Goal: Task Accomplishment & Management: Manage account settings

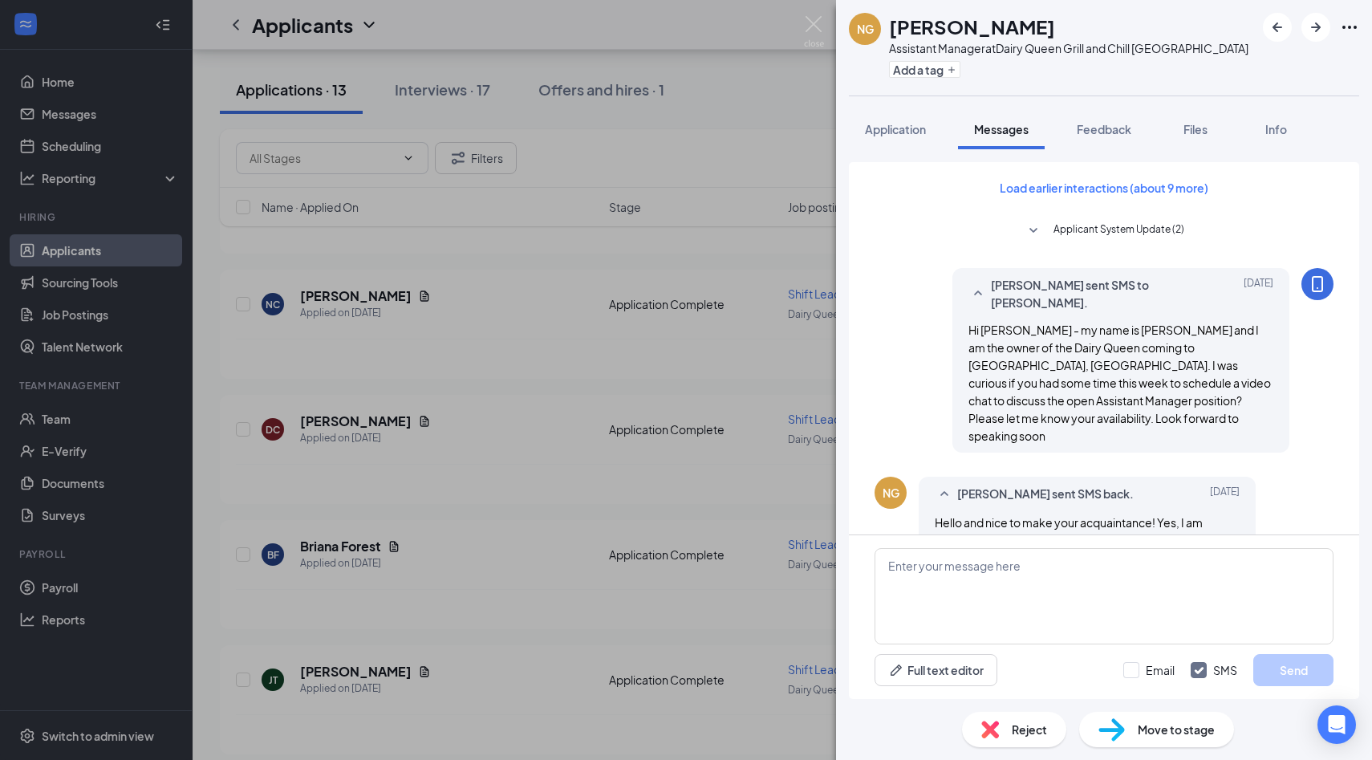
scroll to position [806, 0]
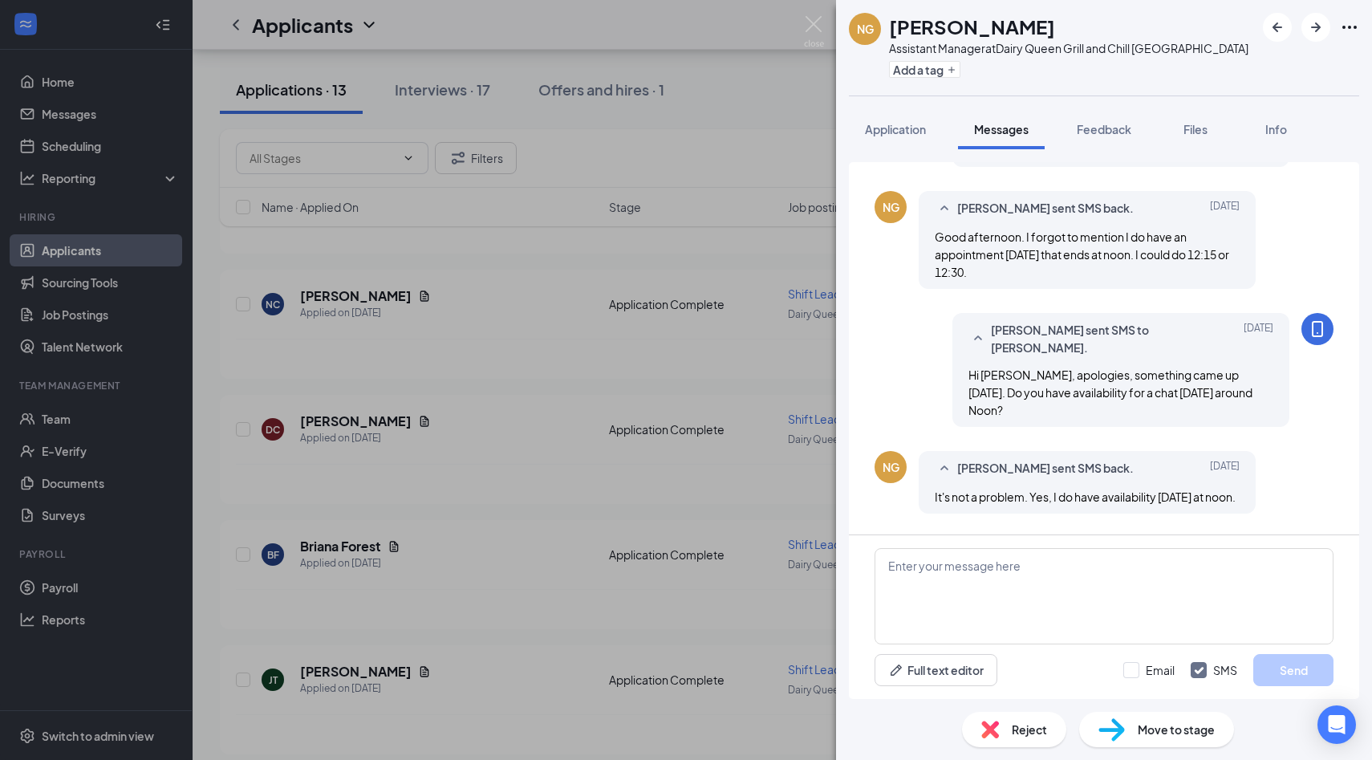
click at [239, 260] on div "NG [PERSON_NAME] Assistant Manager at Dairy Queen Grill and Chill Ithaca Add a …" at bounding box center [686, 380] width 1372 height 760
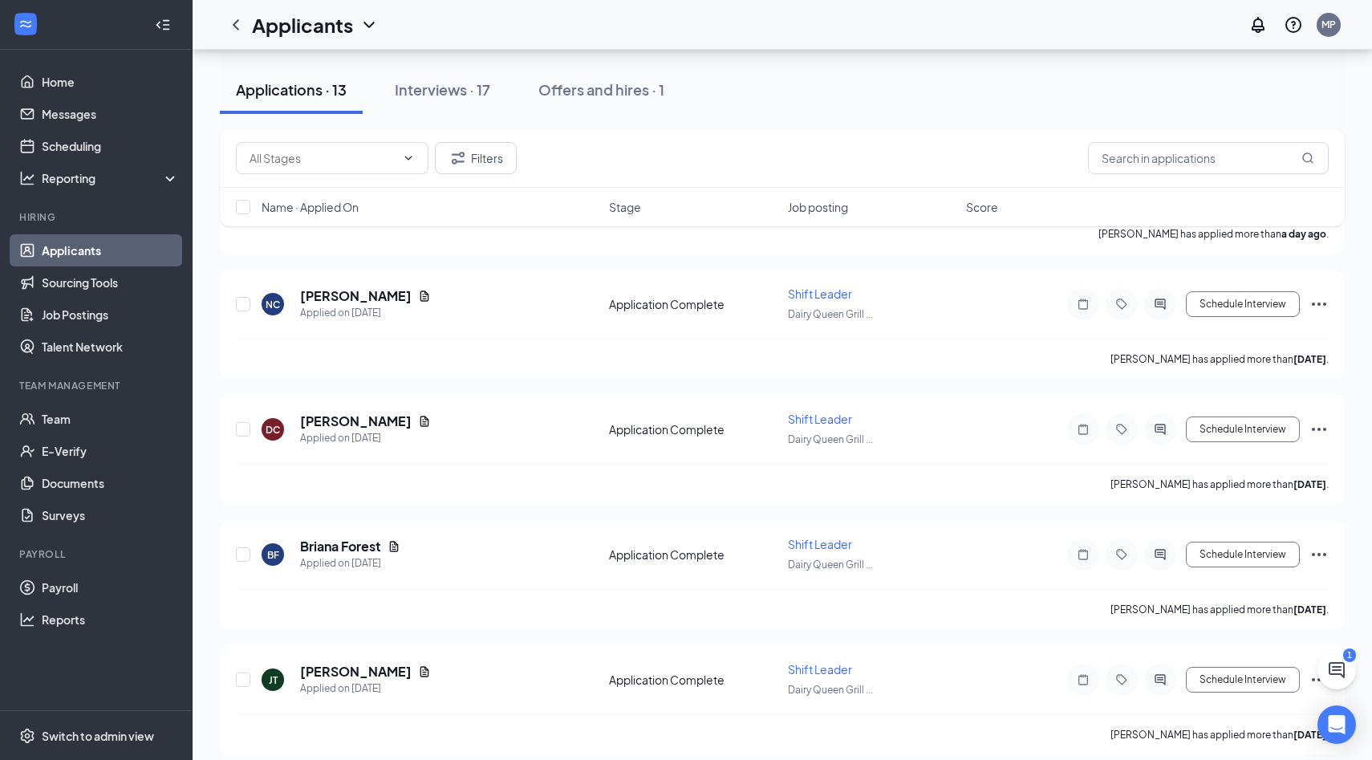
click at [144, 252] on link "Applicants" at bounding box center [110, 250] width 137 height 32
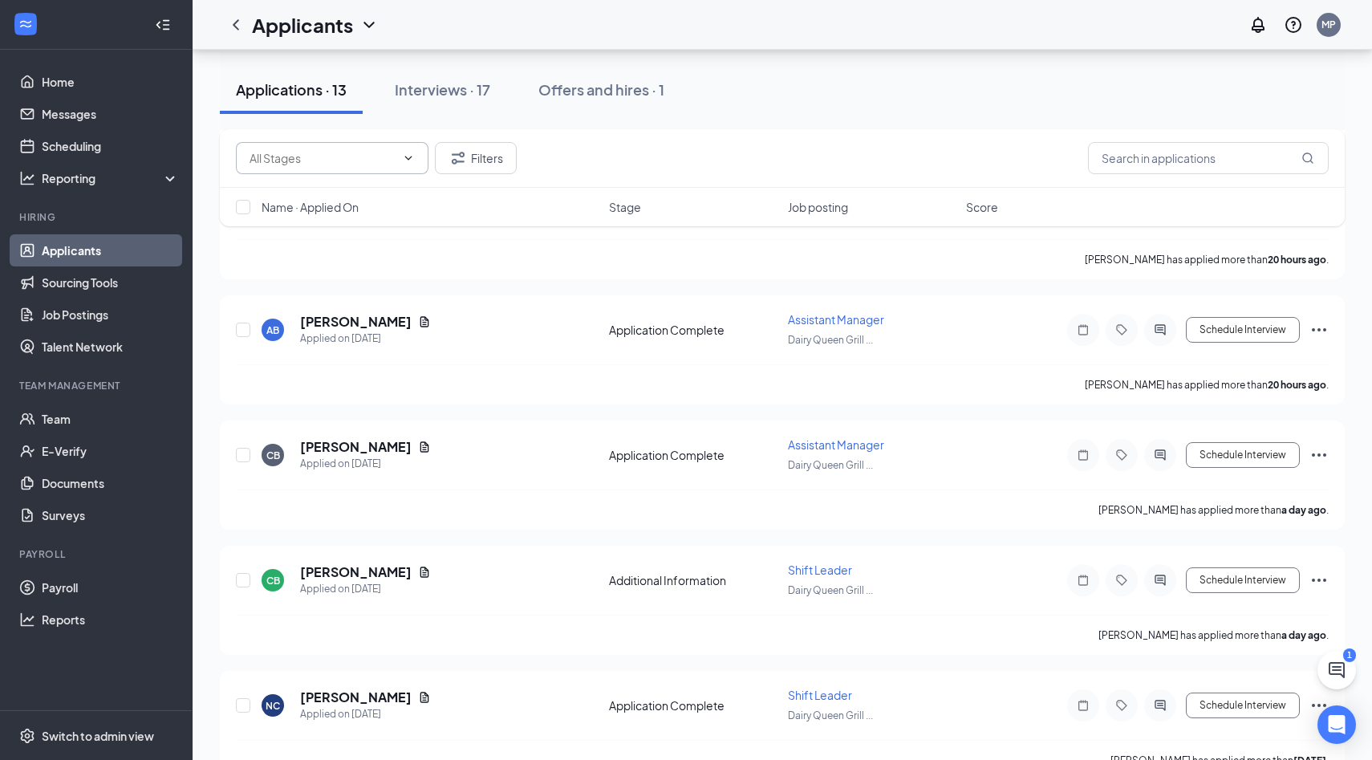
scroll to position [475, 0]
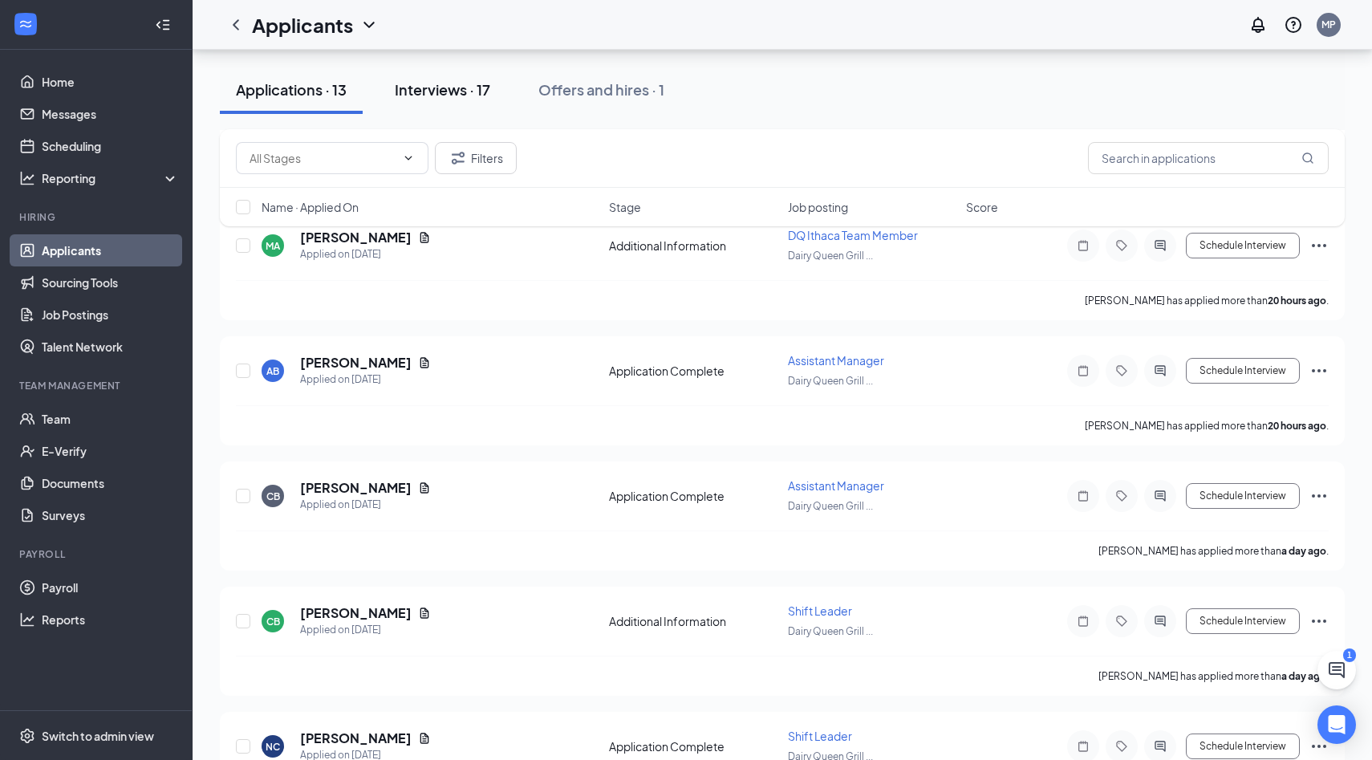
click at [439, 107] on button "Interviews · 17" at bounding box center [443, 90] width 128 height 48
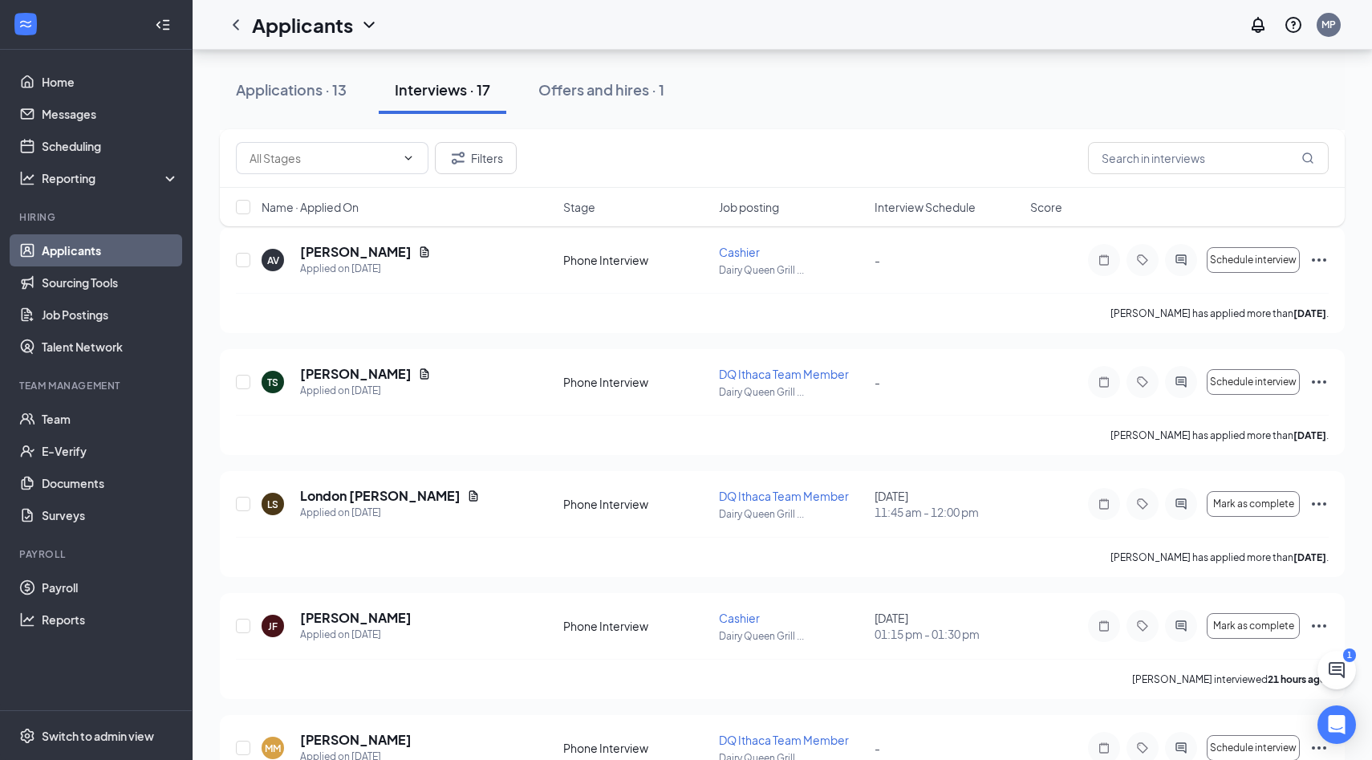
scroll to position [936, 0]
click at [71, 79] on link "Home" at bounding box center [110, 82] width 137 height 32
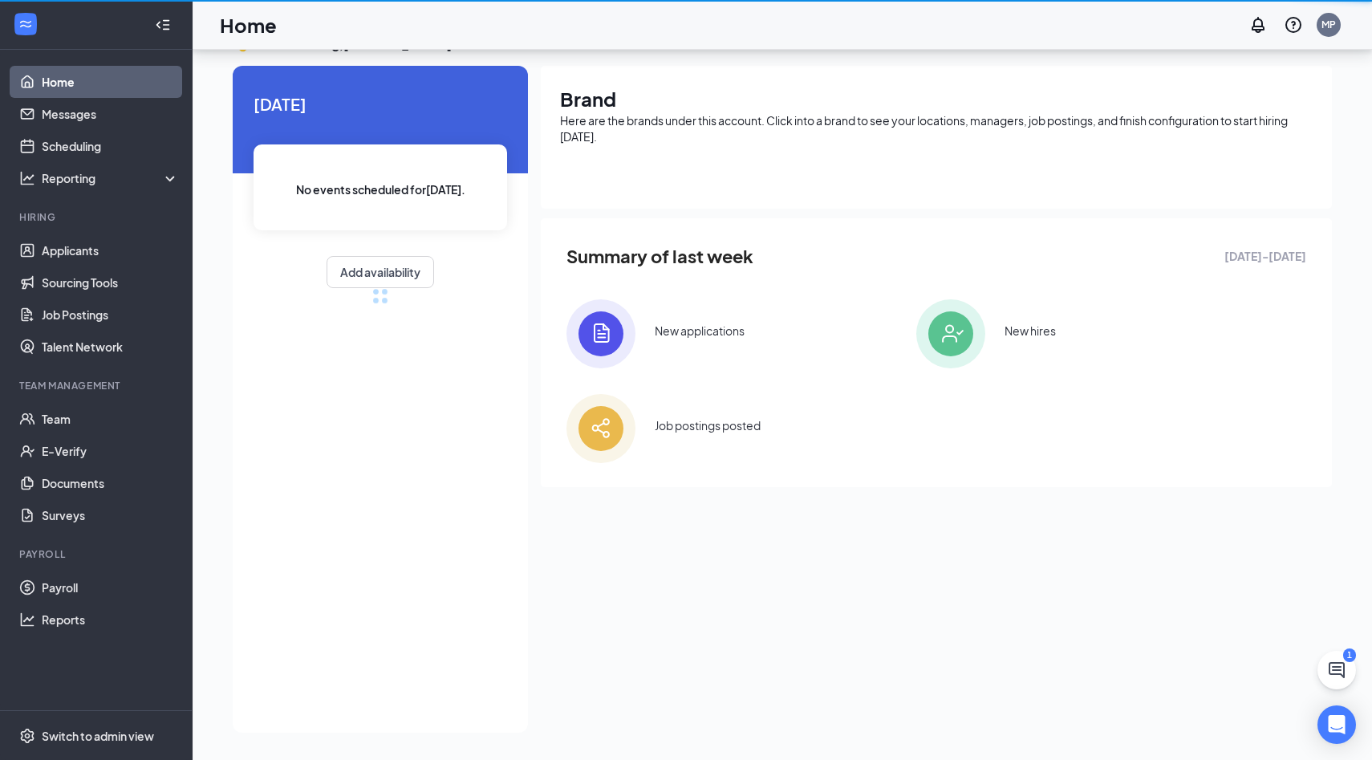
scroll to position [34, 0]
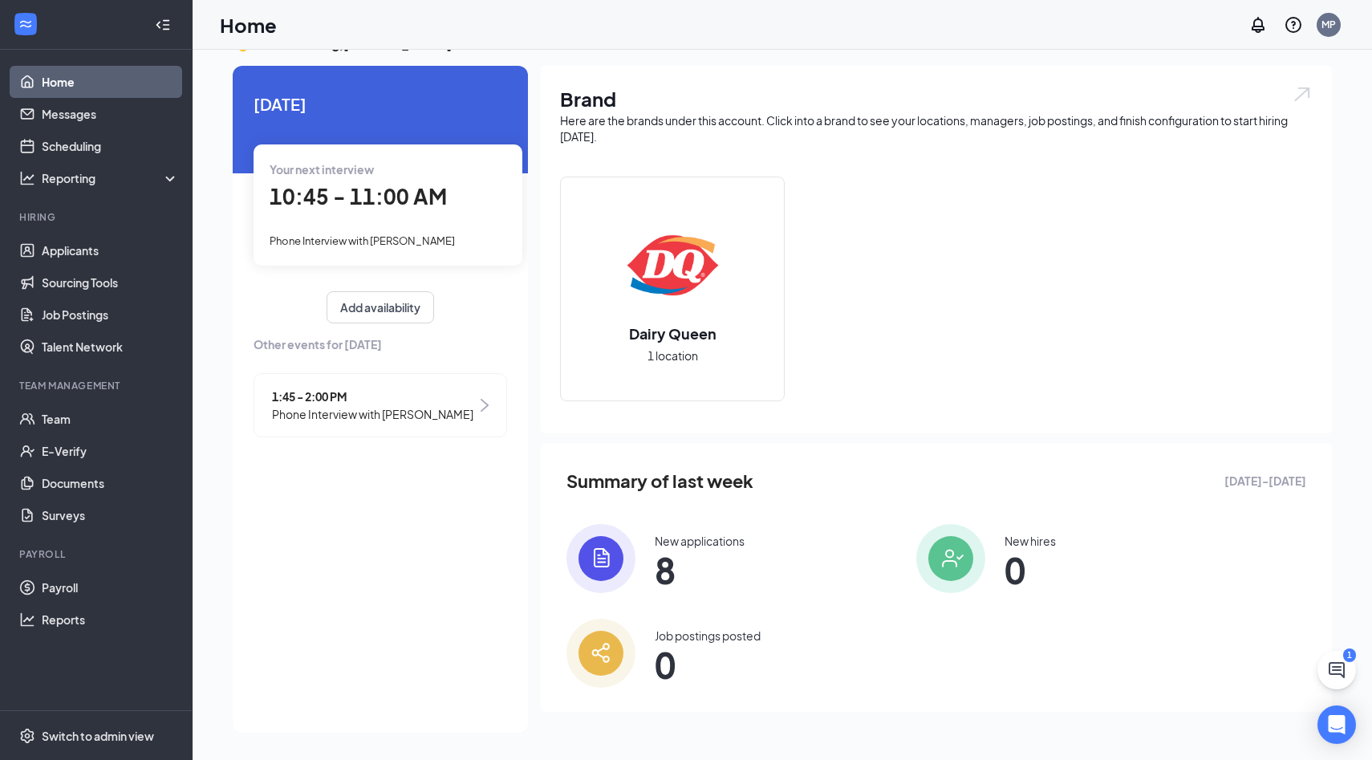
click at [357, 221] on div "Your next interview 10:45 - 11:00 AM Phone Interview with [PERSON_NAME]" at bounding box center [388, 204] width 269 height 120
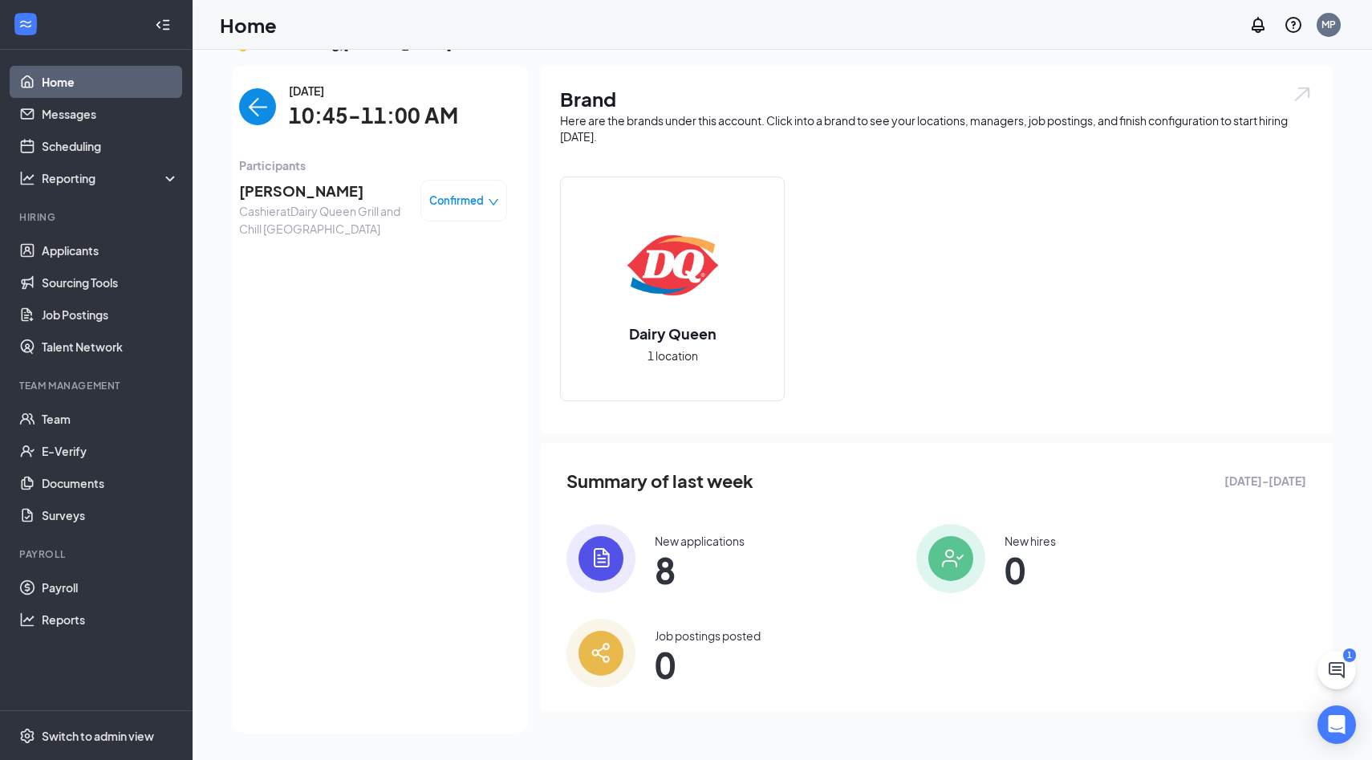
click at [290, 188] on span "[PERSON_NAME]" at bounding box center [323, 191] width 168 height 22
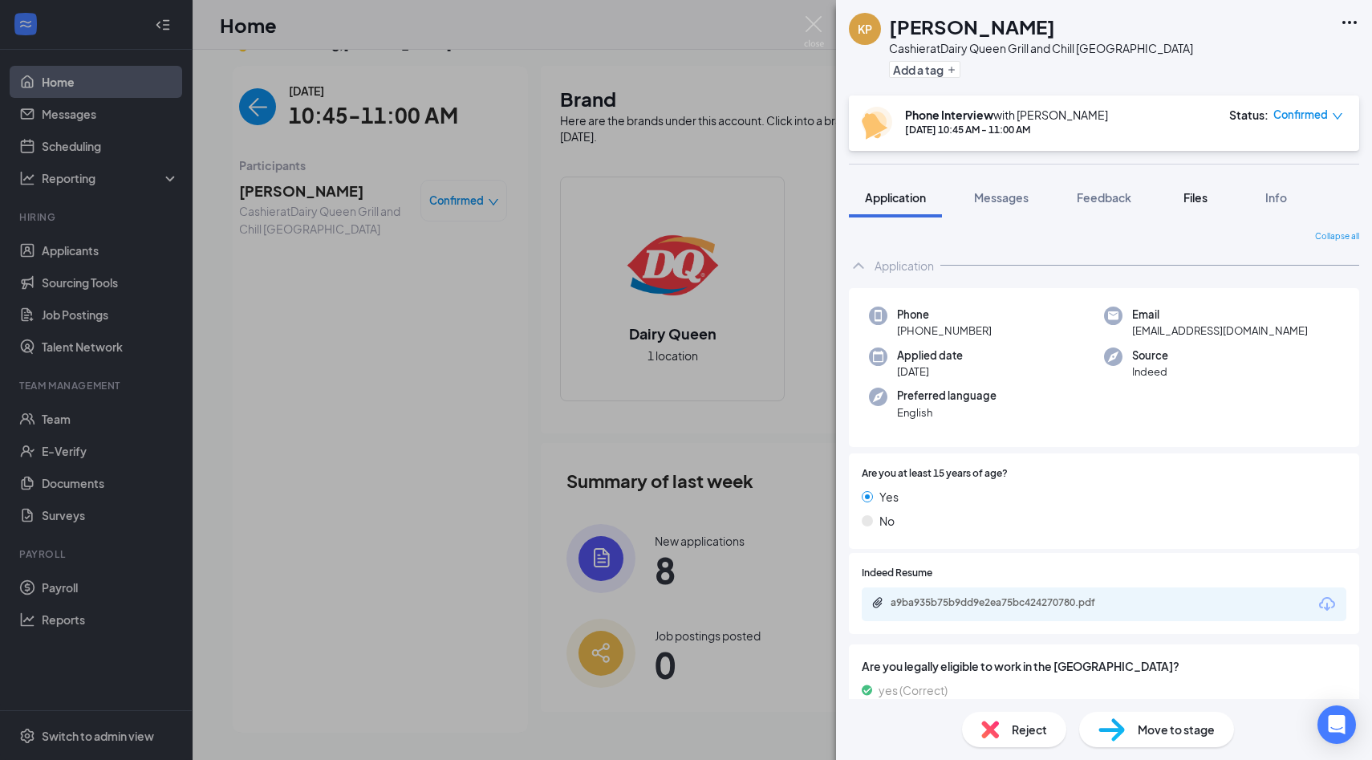
click at [1203, 199] on span "Files" at bounding box center [1195, 197] width 24 height 14
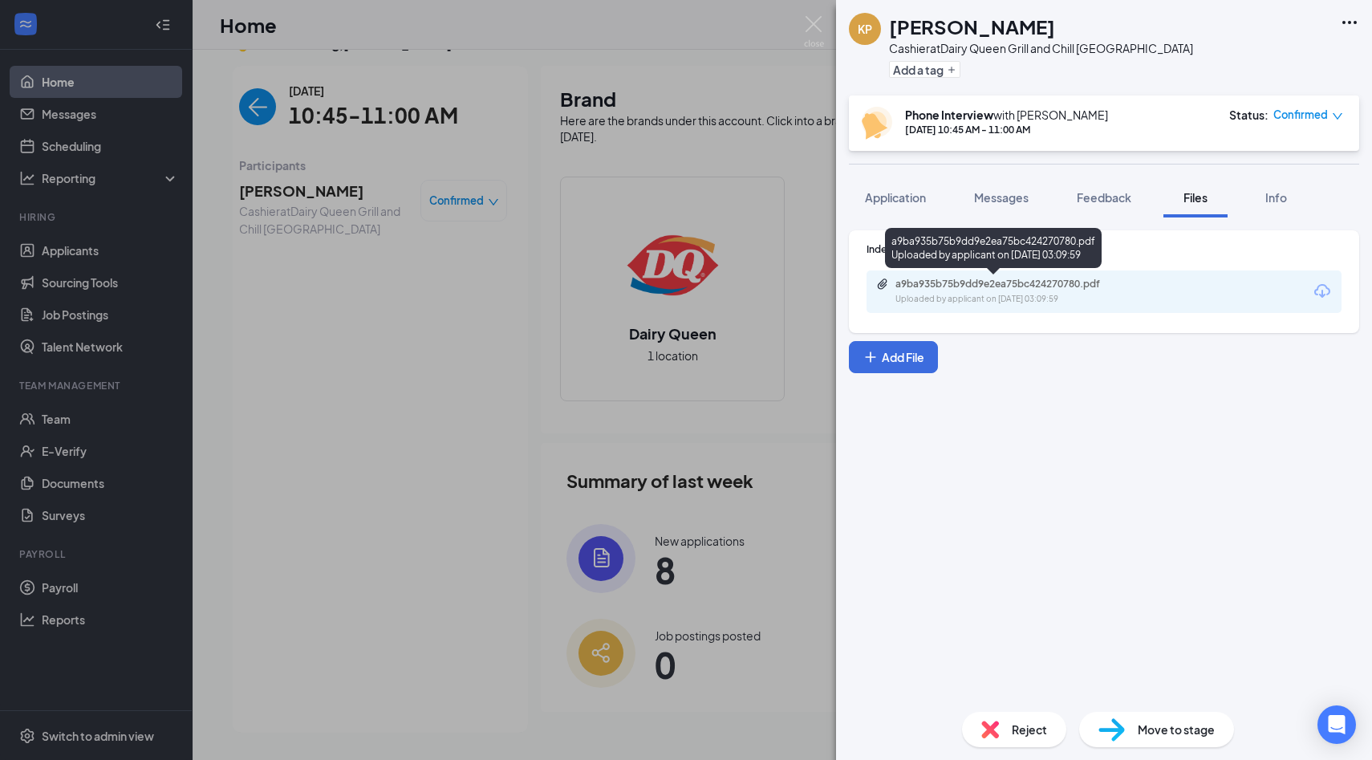
click at [956, 286] on div "a9ba935b75b9dd9e2ea75bc424270780.pdf" at bounding box center [1007, 284] width 225 height 13
